Goal: Communication & Community: Ask a question

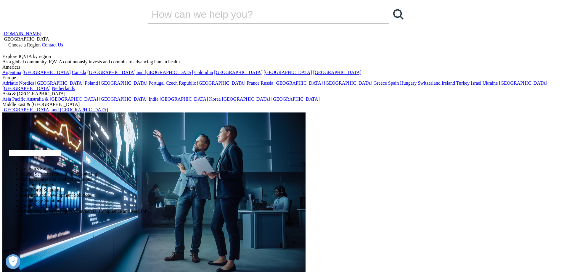
select select "Sales"
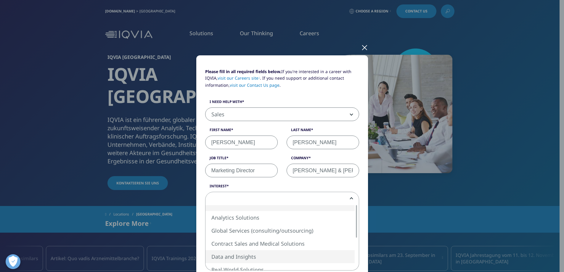
select select "Data and Insights"
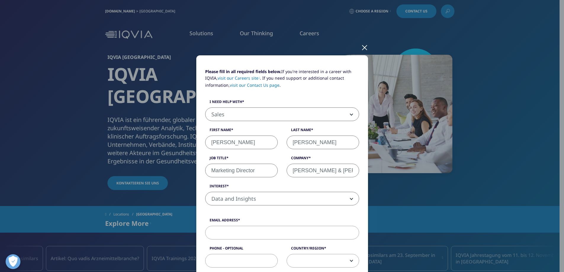
click at [259, 233] on input "Email Address" at bounding box center [282, 233] width 154 height 14
type input "[EMAIL_ADDRESS][DOMAIN_NAME]"
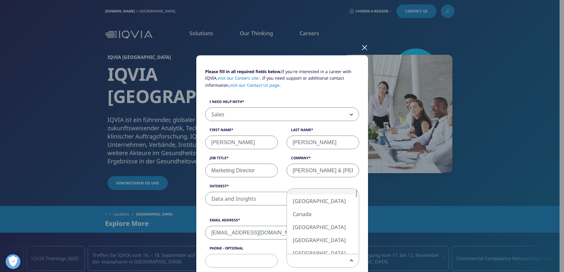
click at [318, 260] on span at bounding box center [323, 261] width 72 height 14
select select "[GEOGRAPHIC_DATA]"
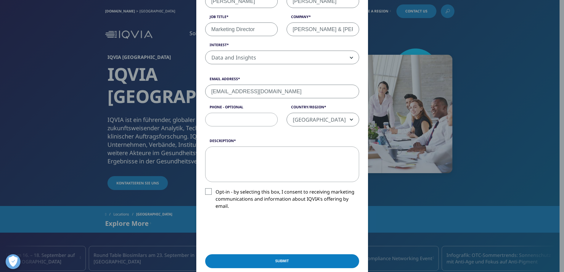
scroll to position [148, 0]
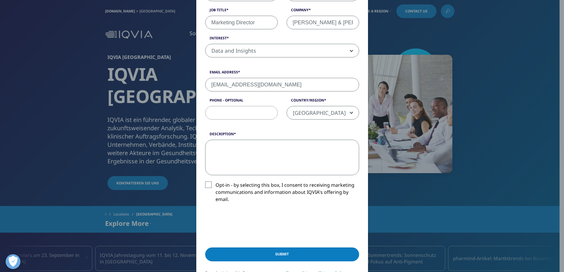
click at [259, 151] on textarea "Description" at bounding box center [282, 158] width 154 height 36
click at [249, 145] on textarea "Description" at bounding box center [282, 158] width 154 height 36
paste textarea "Subject: Support for AI-Driven Market Research for [PERSON_NAME] & [PERSON_NAME…"
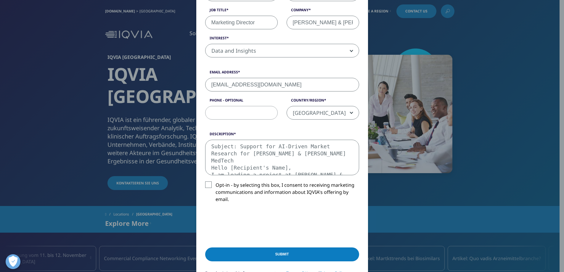
scroll to position [96, 0]
click at [248, 164] on textarea "Subject: Support for AI-Driven Market Research for [PERSON_NAME] & [PERSON_NAME…" at bounding box center [282, 158] width 154 height 36
type textarea "Subject: Support for AI-Driven Market Research for Johnson & Johnson MedTech He…"
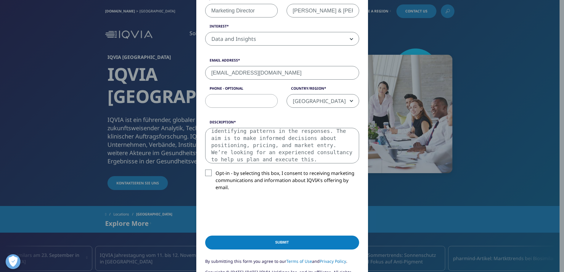
click at [279, 148] on textarea "Subject: Support for AI-Driven Market Research for Johnson & Johnson MedTech He…" at bounding box center [282, 146] width 154 height 36
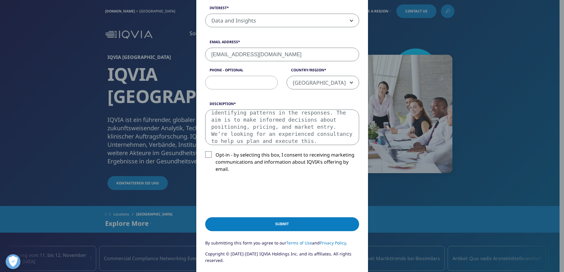
scroll to position [189, 0]
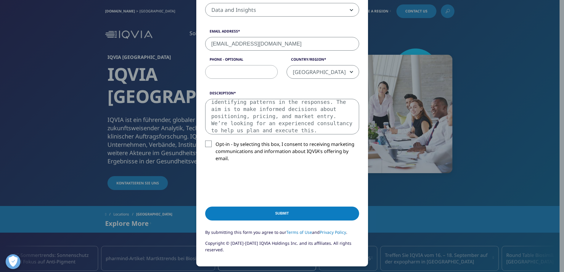
click at [291, 211] on input "Submit" at bounding box center [282, 214] width 154 height 14
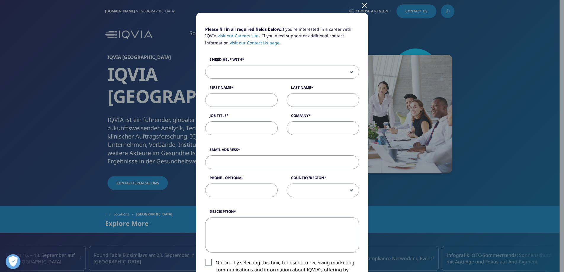
scroll to position [72, 0]
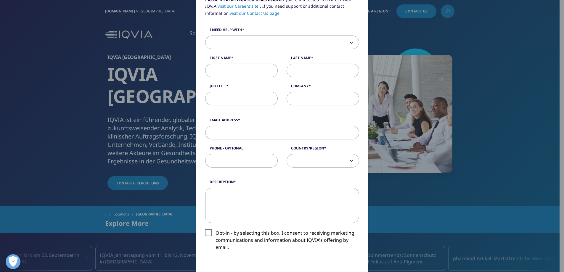
click at [233, 206] on textarea "Description" at bounding box center [282, 206] width 154 height 36
paste textarea "Subject: Support for AI-Driven Market Research for [PERSON_NAME] & [PERSON_NAME…"
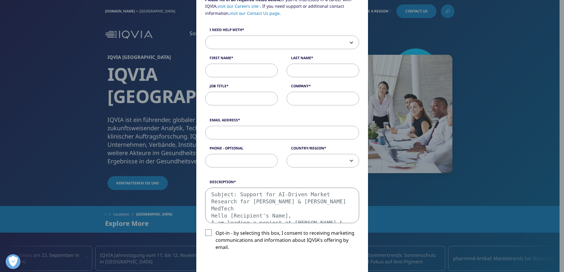
scroll to position [96, 0]
click at [250, 211] on textarea "Subject: Support for AI-Driven Market Research for [PERSON_NAME] & [PERSON_NAME…" at bounding box center [282, 206] width 154 height 36
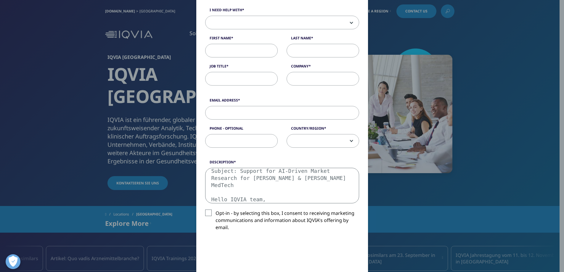
scroll to position [131, 0]
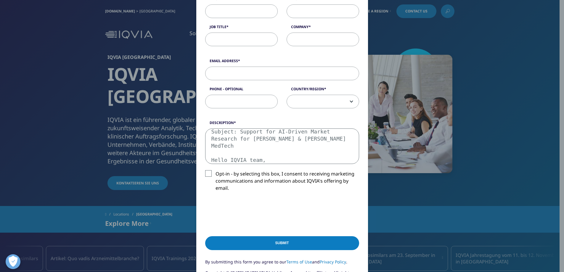
type textarea "Subject: Support for AI-Driven Market Research for [PERSON_NAME] & [PERSON_NAME…"
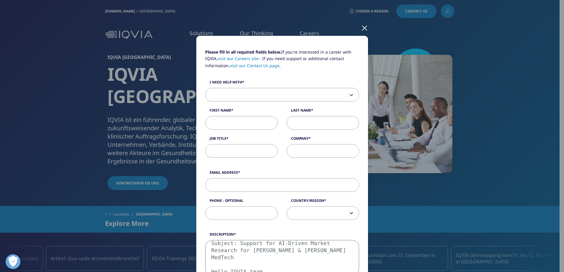
scroll to position [0, 0]
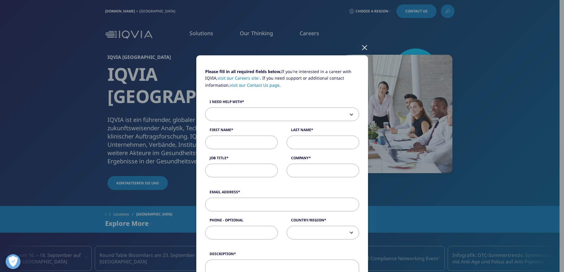
click at [239, 118] on span at bounding box center [282, 115] width 153 height 14
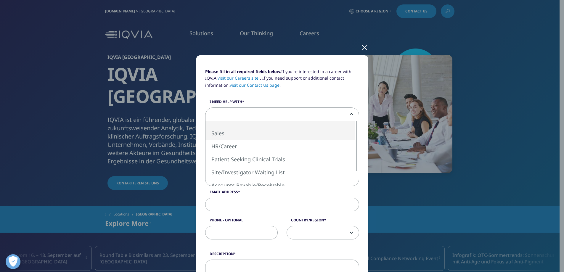
select select "Sales"
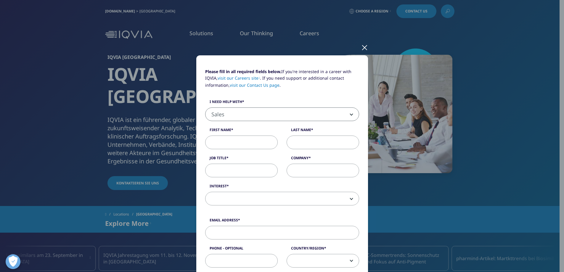
click at [235, 143] on input "First Name" at bounding box center [241, 143] width 73 height 14
type input "[PERSON_NAME]"
type input "Marketing Director"
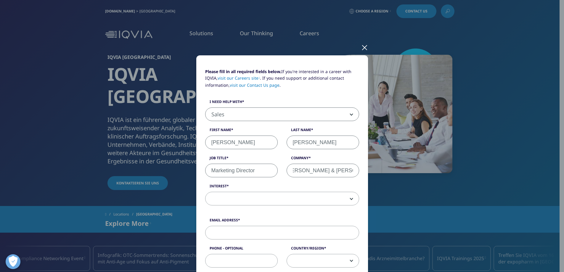
scroll to position [0, 10]
type input "[PERSON_NAME] & [PERSON_NAME] MedTech"
click at [216, 202] on span at bounding box center [282, 199] width 153 height 14
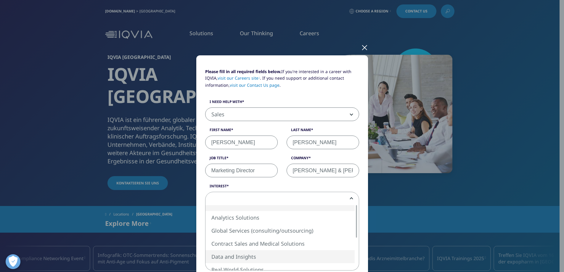
select select "Data and Insights"
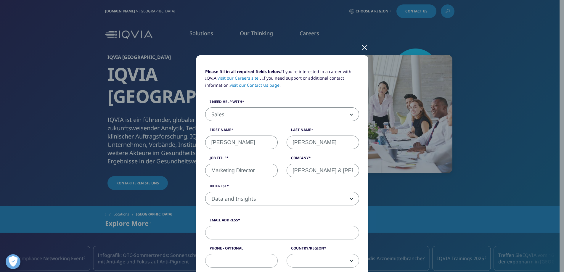
click at [237, 229] on input "Email Address" at bounding box center [282, 233] width 154 height 14
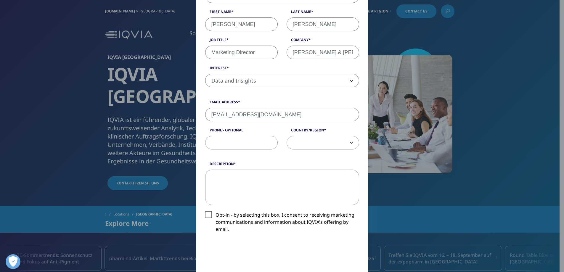
scroll to position [118, 0]
type input "[EMAIL_ADDRESS][DOMAIN_NAME]"
click at [315, 146] on span at bounding box center [323, 143] width 72 height 14
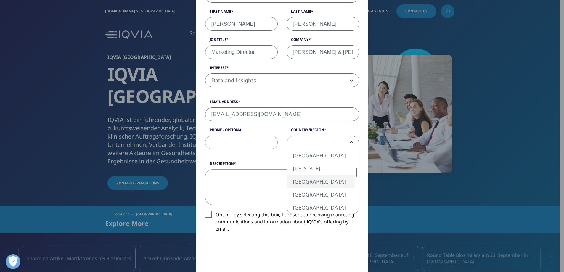
select select "[GEOGRAPHIC_DATA]"
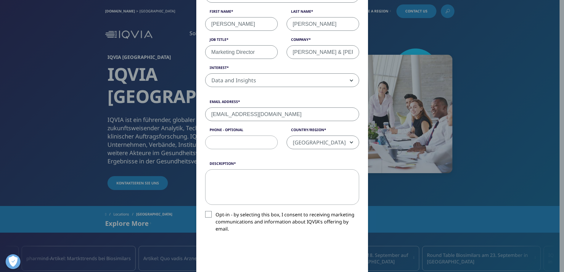
click at [245, 185] on textarea "Description" at bounding box center [282, 187] width 154 height 36
paste textarea "Subject: Support for AI-Driven Market Research for [PERSON_NAME] & [PERSON_NAME…"
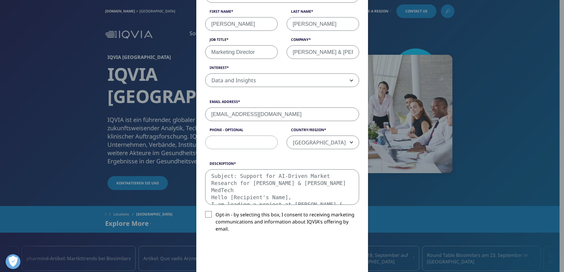
scroll to position [96, 0]
click at [248, 193] on textarea "Subject: Support for AI-Driven Market Research for [PERSON_NAME] & [PERSON_NAME…" at bounding box center [282, 187] width 154 height 36
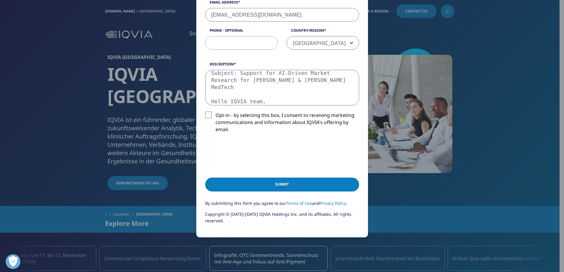
scroll to position [237, 0]
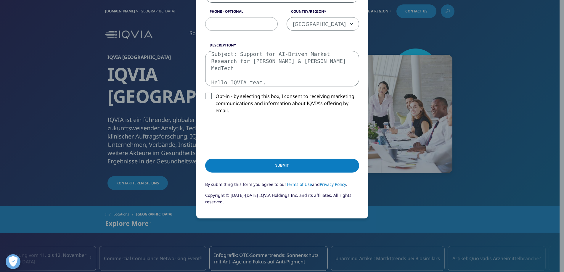
type textarea "Subject: Support for AI-Driven Market Research for [PERSON_NAME] & [PERSON_NAME…"
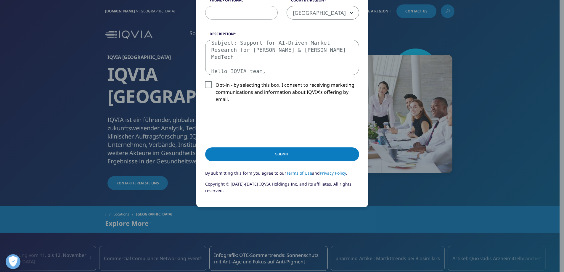
click at [296, 58] on textarea "Subject: Support for AI-Driven Market Research for [PERSON_NAME] & [PERSON_NAME…" at bounding box center [282, 58] width 154 height 36
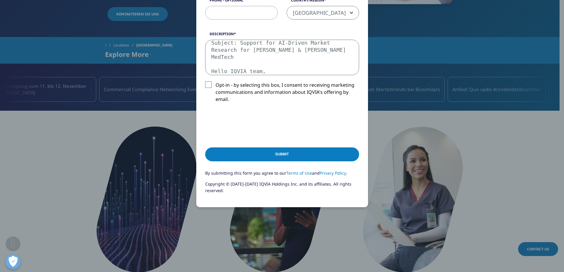
scroll to position [178, 0]
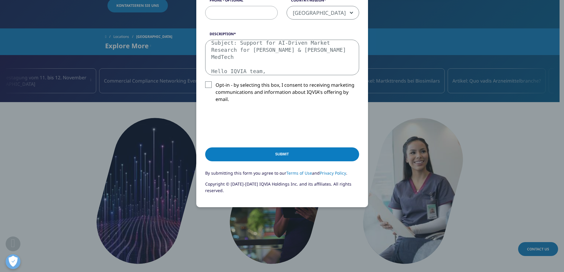
click at [293, 152] on input "Submit" at bounding box center [282, 155] width 154 height 14
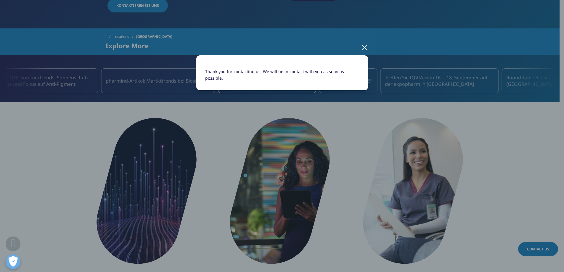
click at [366, 48] on div at bounding box center [364, 47] width 7 height 16
